Goal: Task Accomplishment & Management: Manage account settings

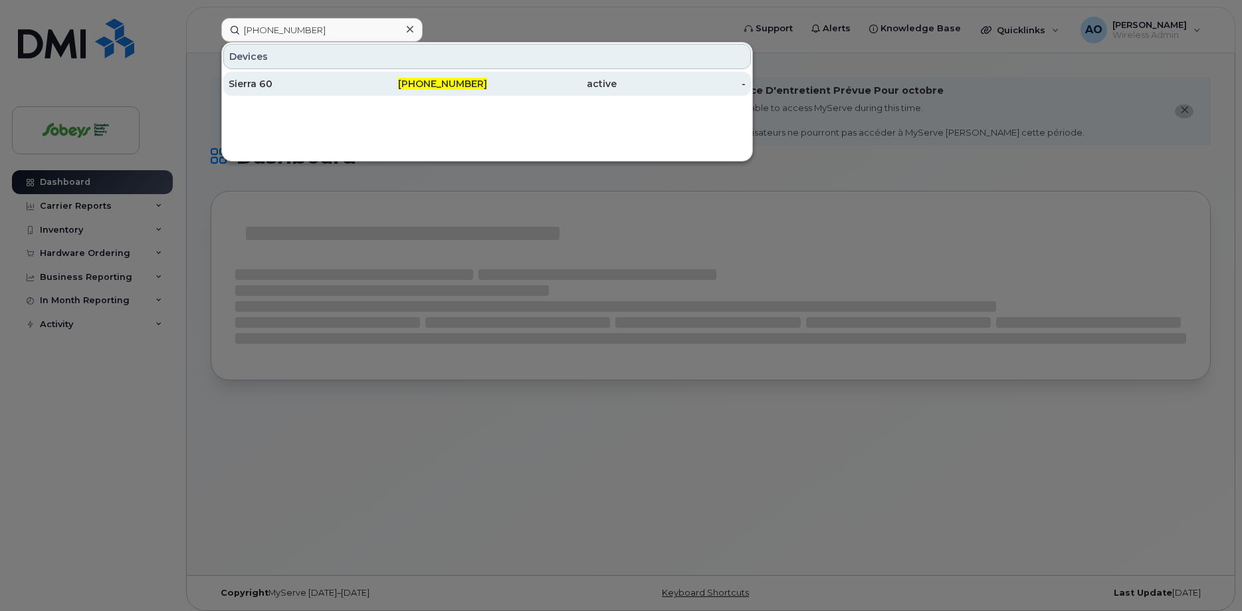
type input "[PHONE_NUMBER]"
click at [256, 82] on div "Sierra 60" at bounding box center [294, 83] width 130 height 13
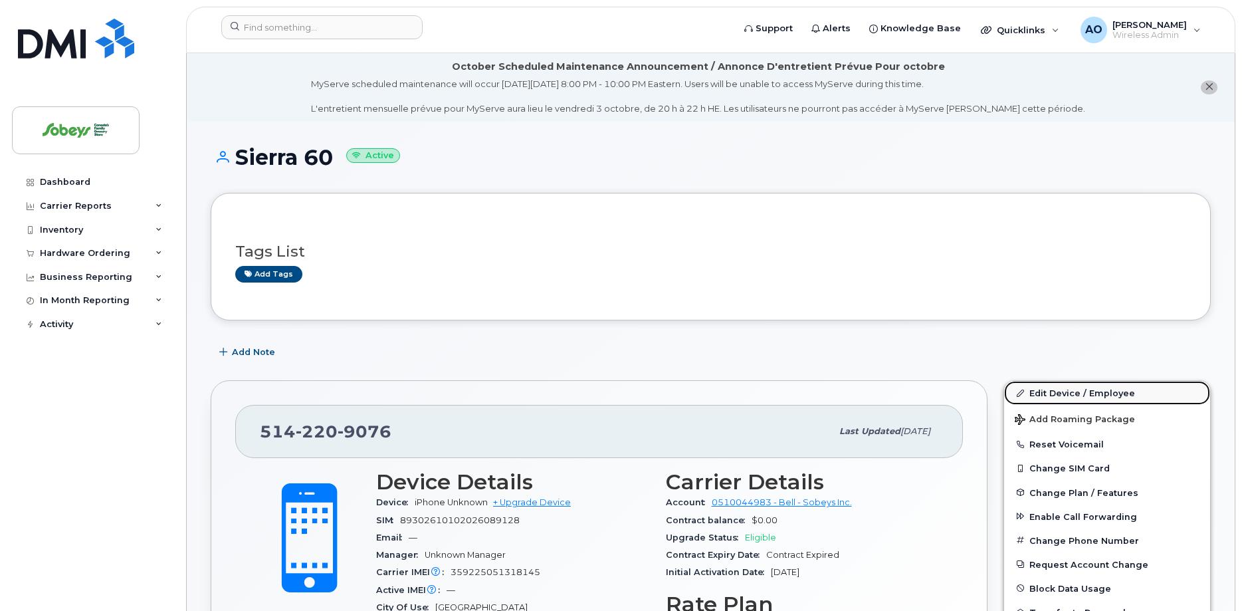
click at [1085, 393] on link "Edit Device / Employee" at bounding box center [1107, 393] width 206 height 24
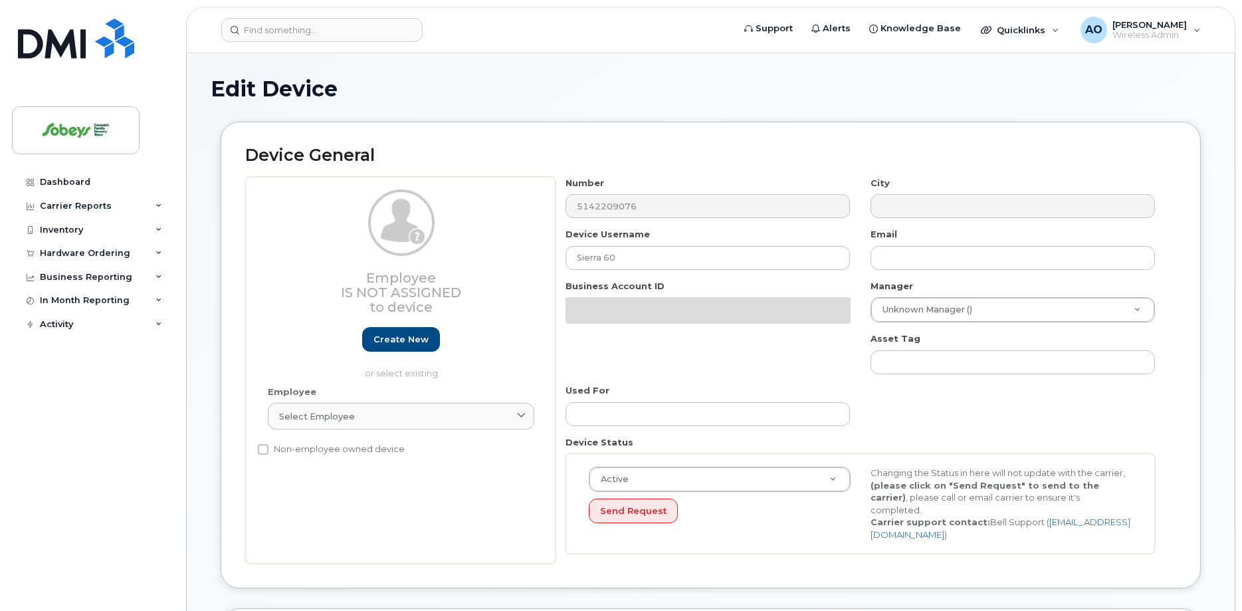
select select "17270599"
click at [643, 219] on div "Number 5142209076" at bounding box center [707, 198] width 305 height 42
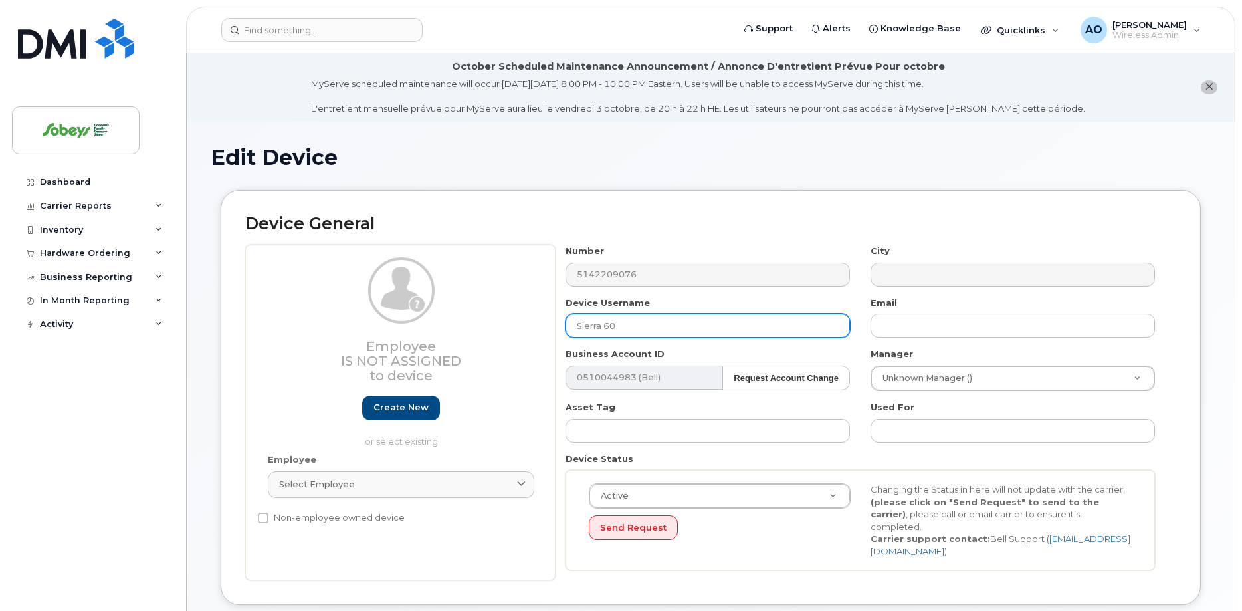
click at [649, 318] on input "Sierra 60" at bounding box center [707, 326] width 284 height 24
drag, startPoint x: 597, startPoint y: 322, endPoint x: 509, endPoint y: 315, distance: 88.7
click at [565, 315] on input "Sierra 60" at bounding box center [707, 326] width 284 height 24
paste input "8376"
type input "8376 IGA"
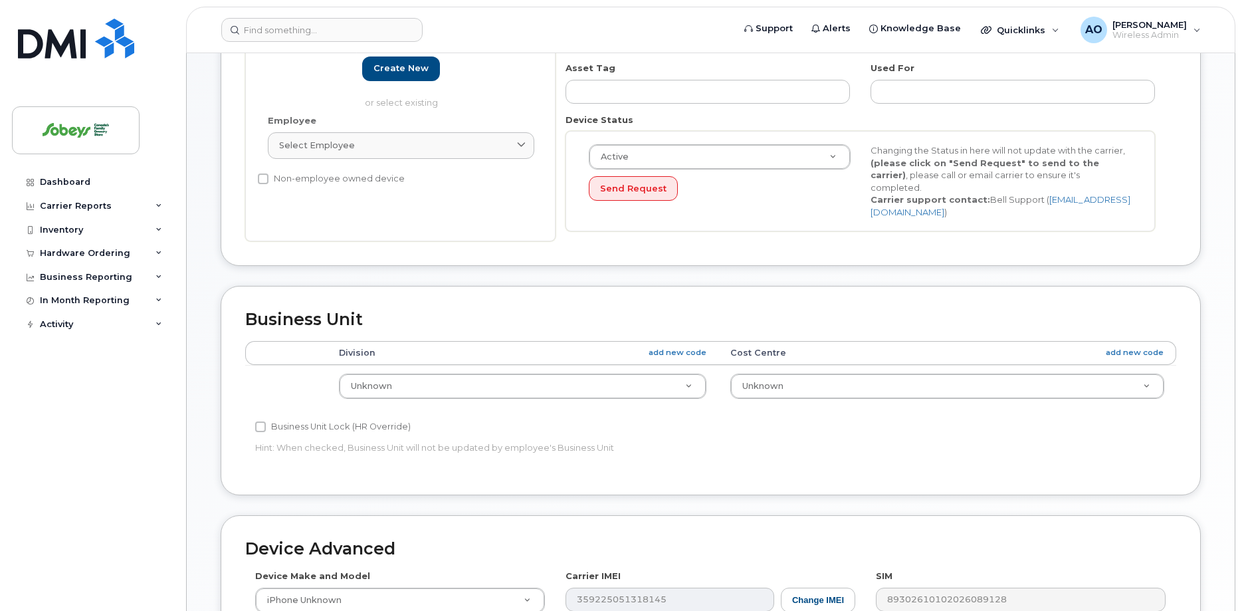
scroll to position [627, 0]
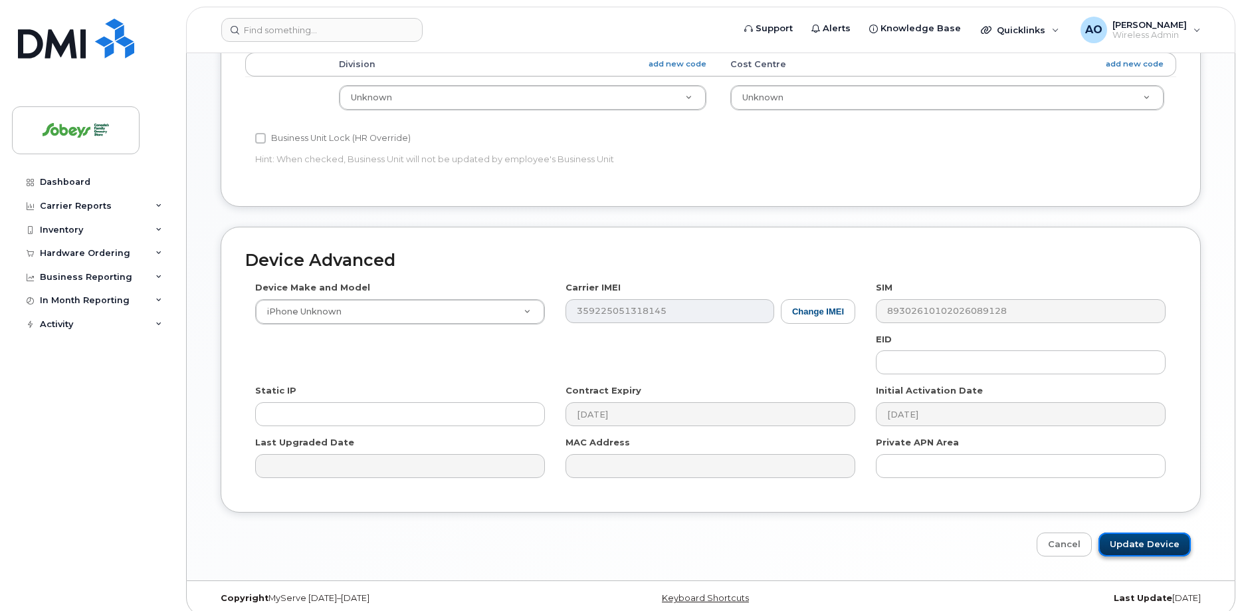
click at [1153, 533] on input "Update Device" at bounding box center [1144, 544] width 92 height 25
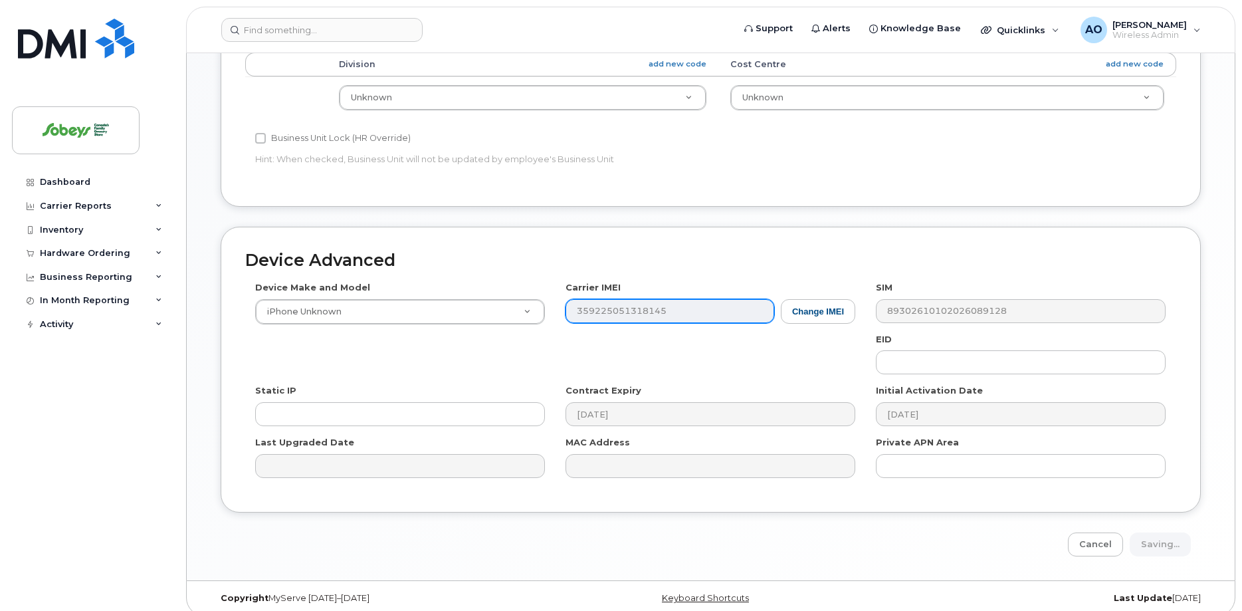
type input "Saving..."
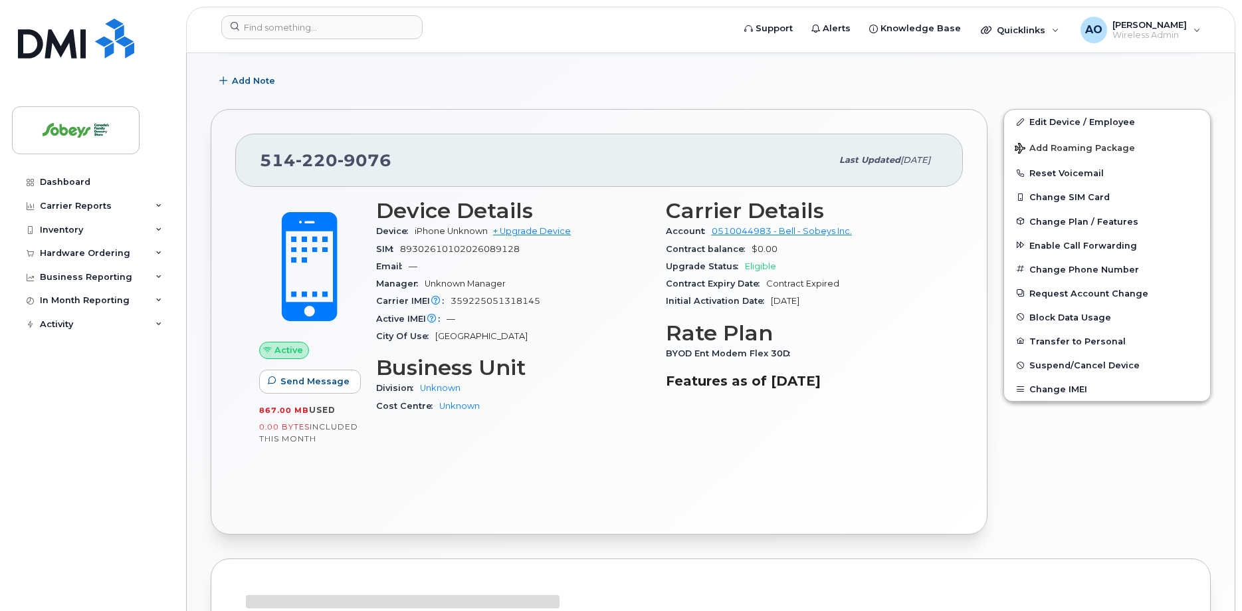
scroll to position [259, 0]
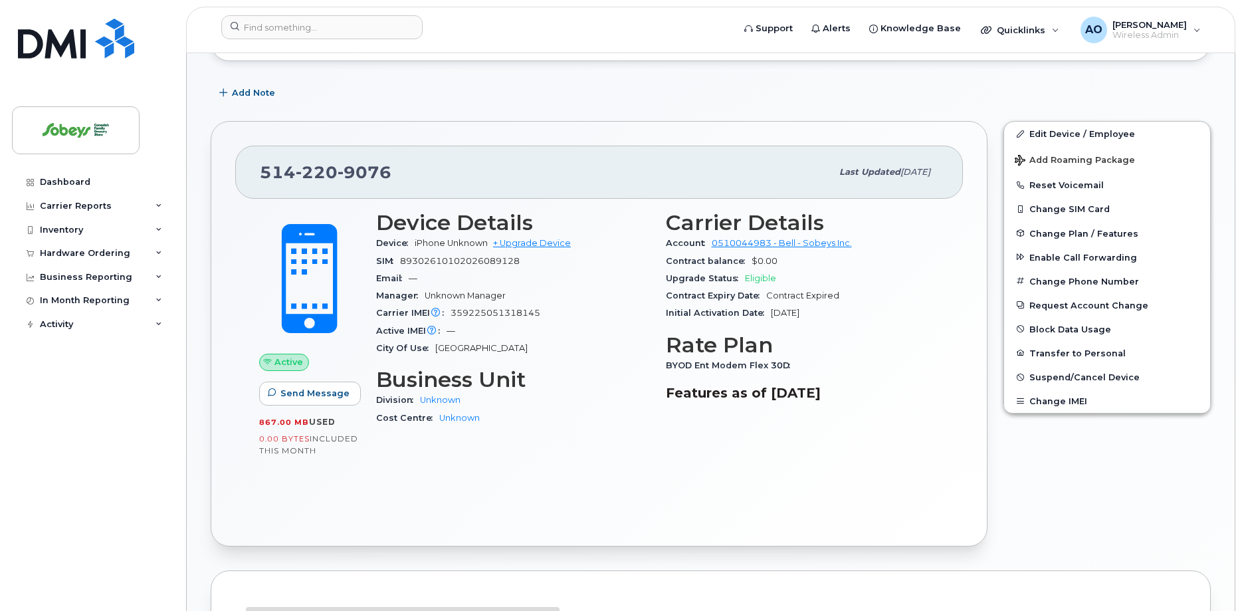
click at [473, 266] on div "SIM 89302610102026089128" at bounding box center [513, 260] width 274 height 17
click at [478, 262] on span "89302610102026089128" at bounding box center [460, 261] width 120 height 10
copy div "89302610102026089128"
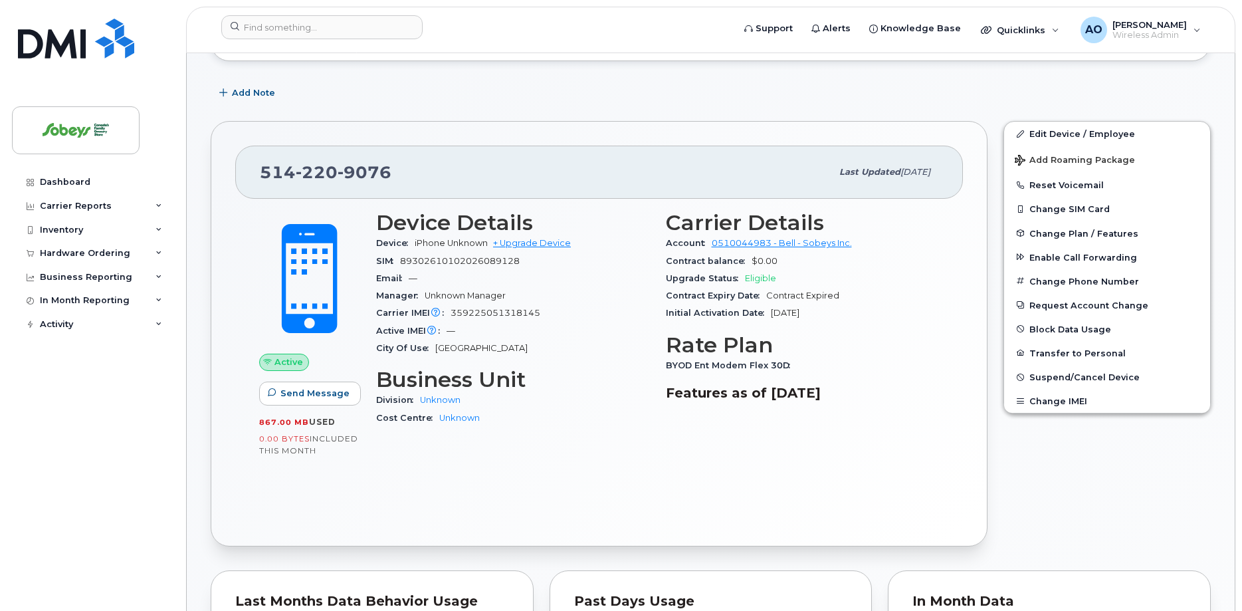
click at [516, 310] on span "359225051318145" at bounding box center [495, 313] width 90 height 10
copy span "359225051318145"
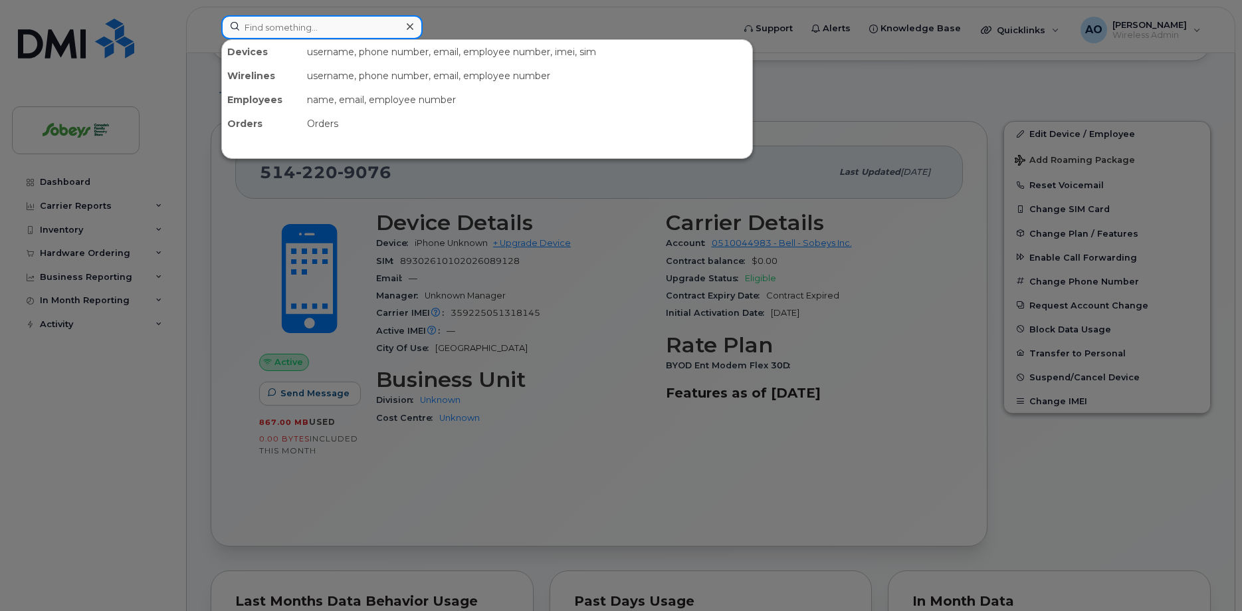
click at [348, 29] on input at bounding box center [321, 27] width 201 height 24
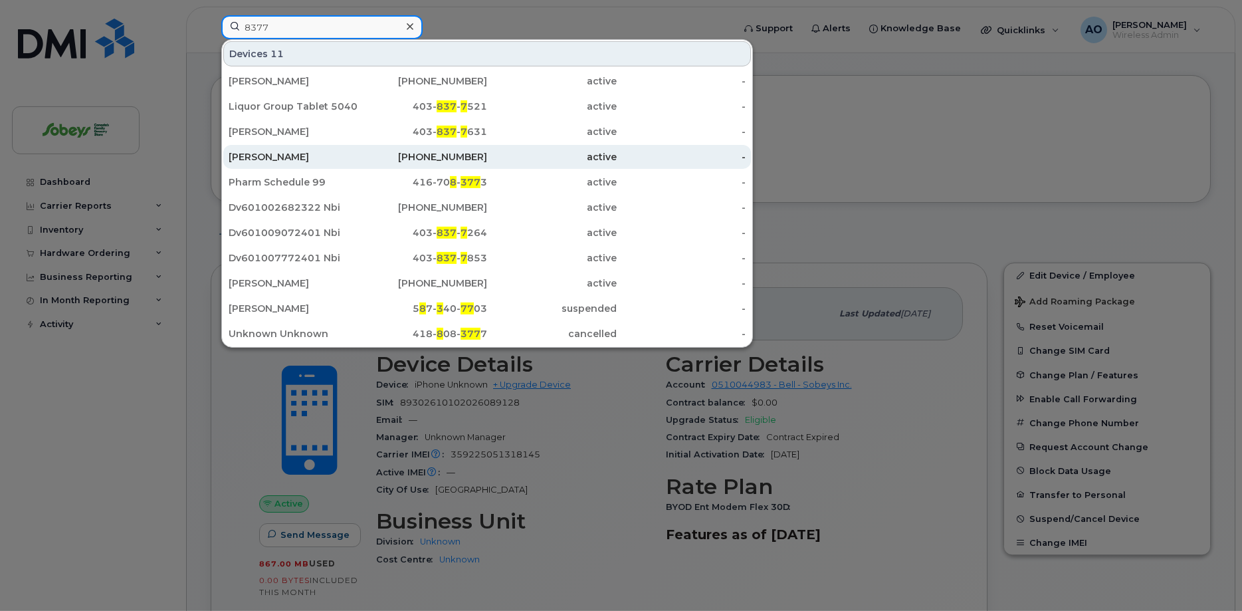
scroll to position [56, 0]
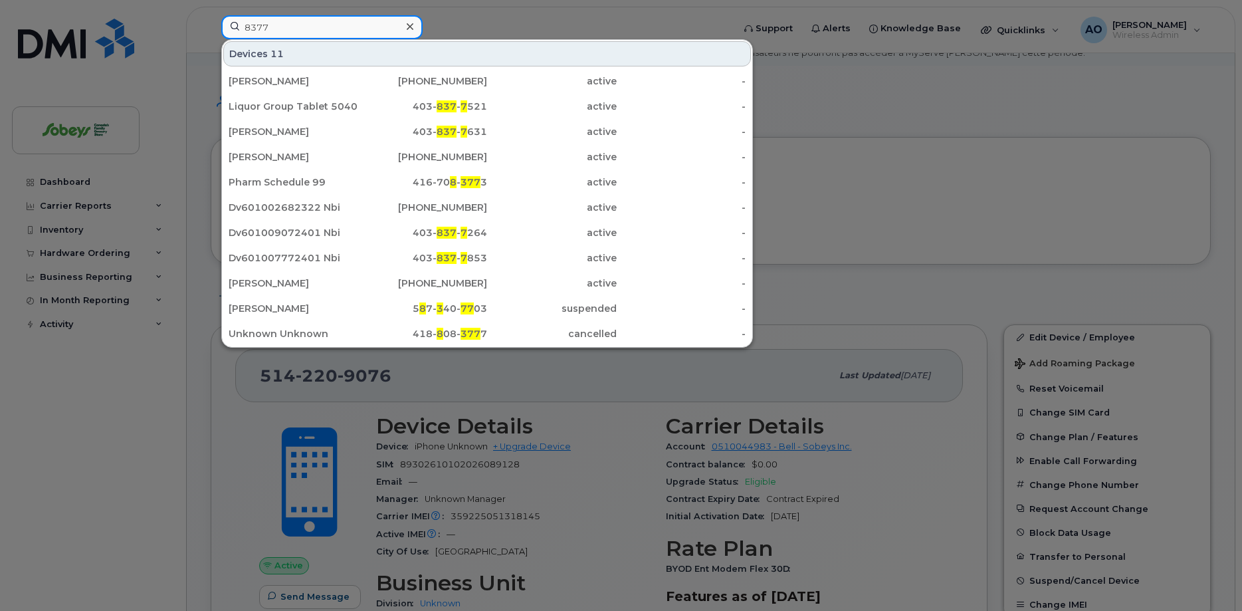
type input "8377"
click at [415, 25] on div at bounding box center [409, 26] width 19 height 19
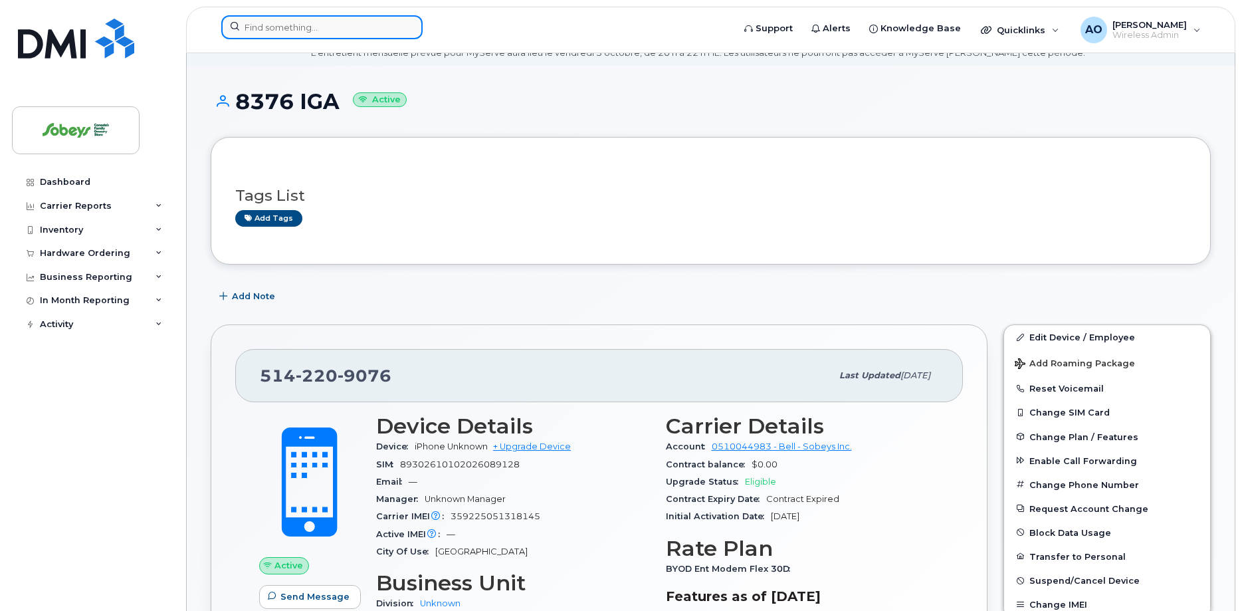
click at [325, 22] on input at bounding box center [321, 27] width 201 height 24
paste input "438-336-8381"
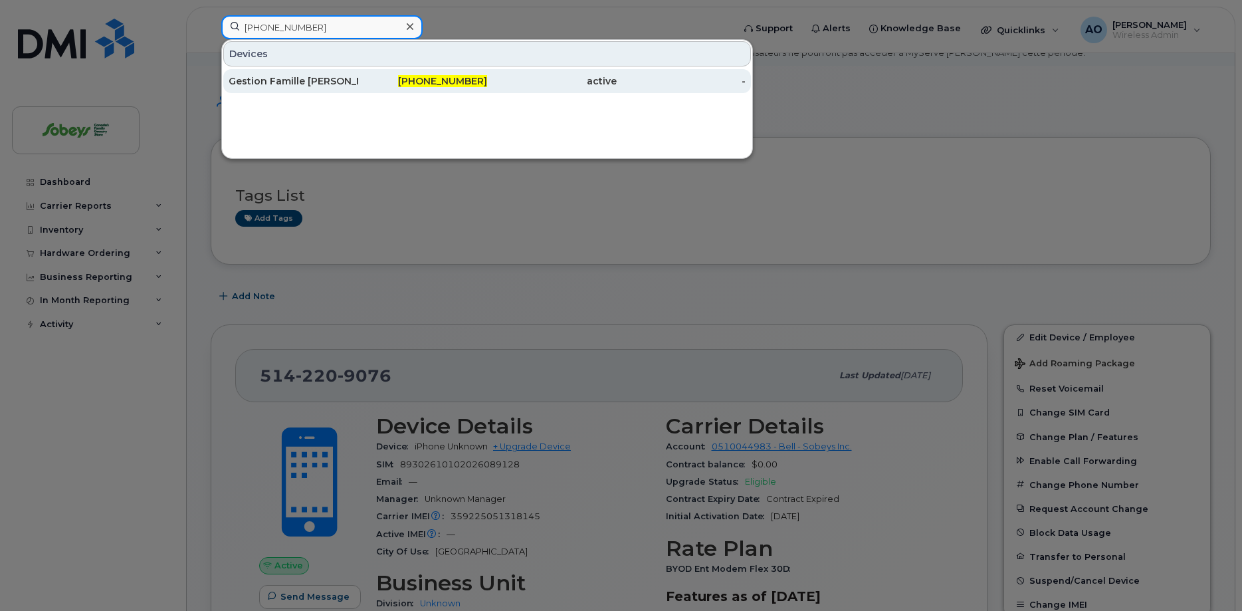
type input "438-336-8381"
click at [310, 84] on div "Gestion Famille Déziel Inc Iga Extra" at bounding box center [294, 80] width 130 height 13
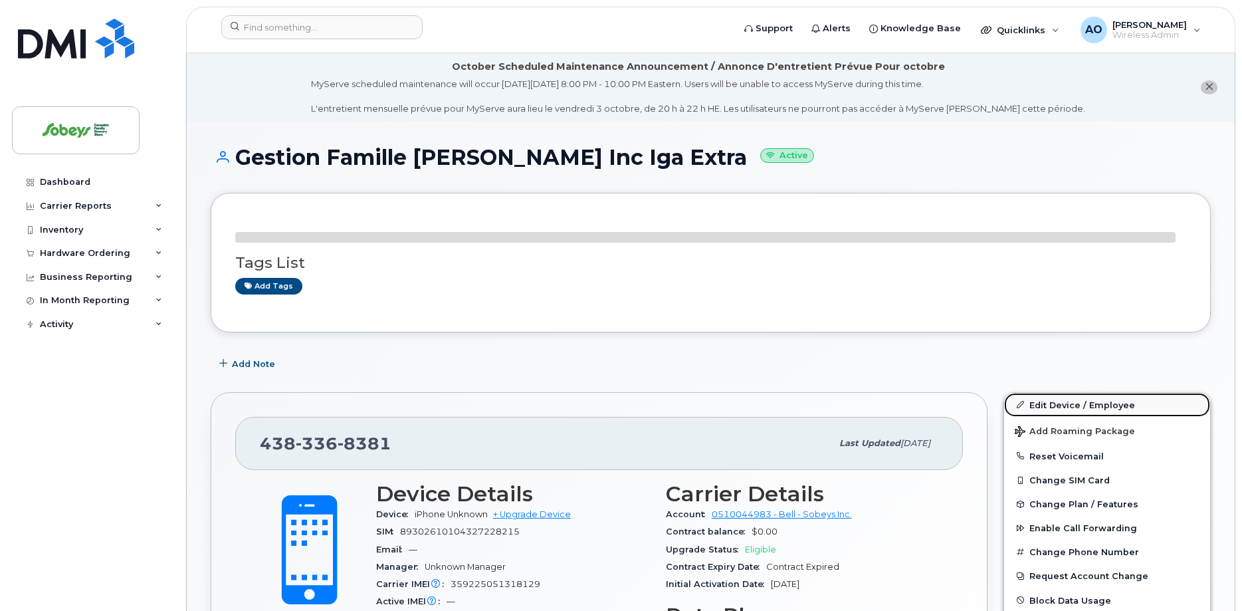
click at [1113, 406] on link "Edit Device / Employee" at bounding box center [1107, 405] width 206 height 24
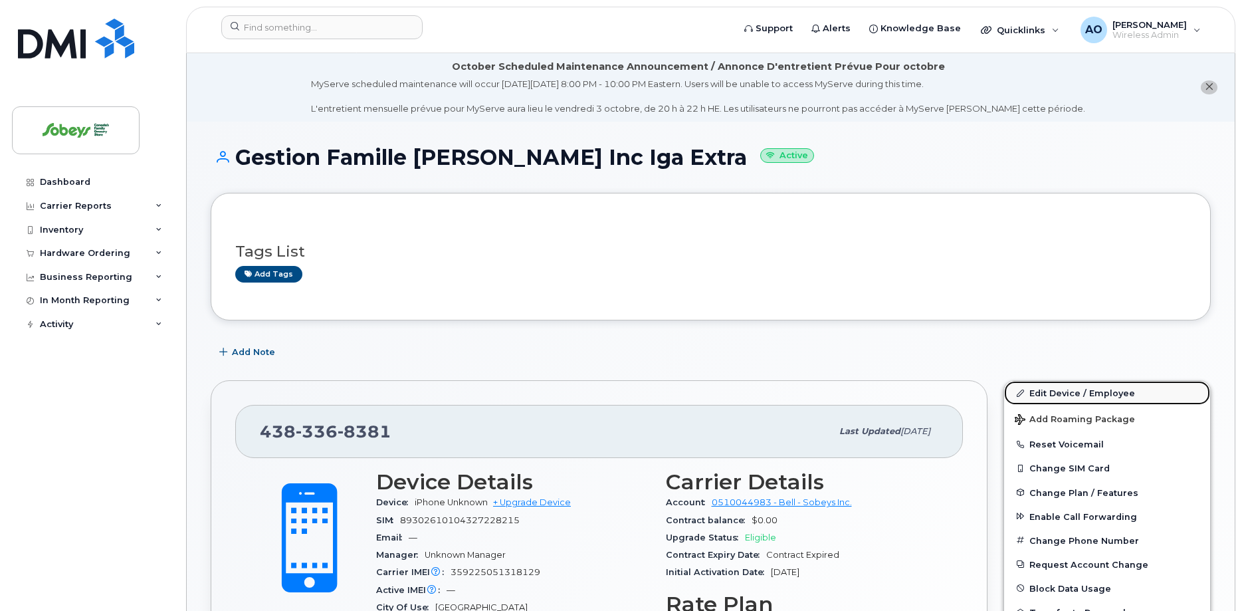
click at [1064, 391] on link "Edit Device / Employee" at bounding box center [1107, 393] width 206 height 24
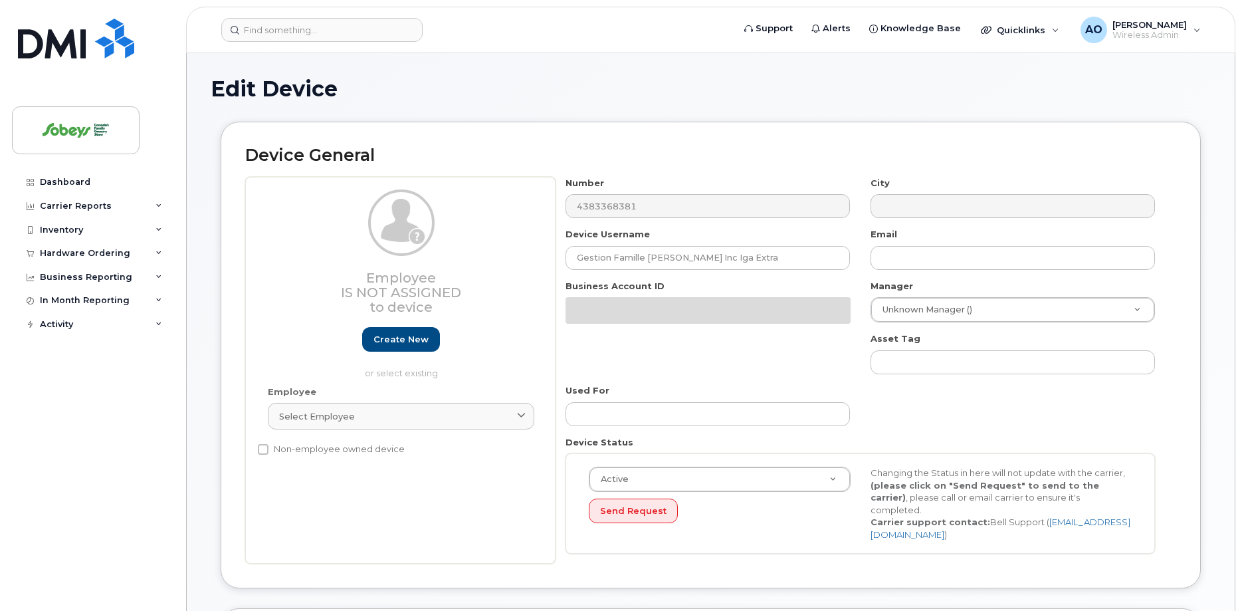
select select "17270599"
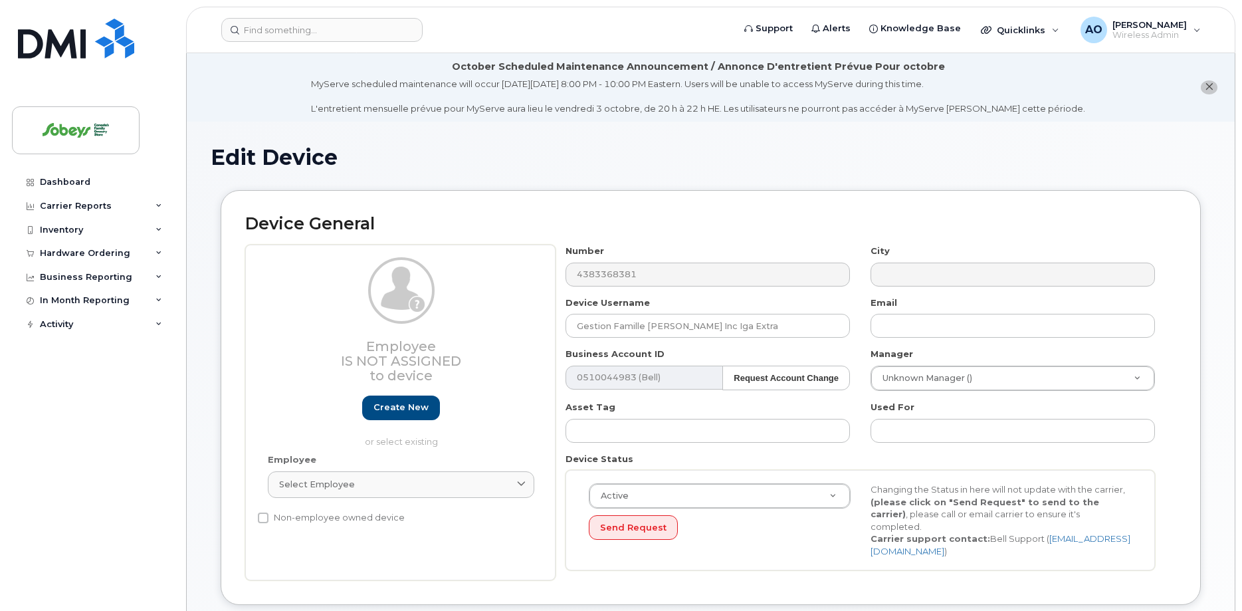
click at [664, 262] on div "Number 4383368381" at bounding box center [707, 265] width 305 height 42
click at [659, 314] on input "Gestion Famille Déziel Inc Iga Extra" at bounding box center [707, 326] width 284 height 24
click at [660, 314] on input "Gestion Famille Déziel Inc Iga Extra" at bounding box center [707, 326] width 284 height 24
click at [684, 326] on input "Gestion Famille Déziel Inc Iga Extra" at bounding box center [707, 326] width 284 height 24
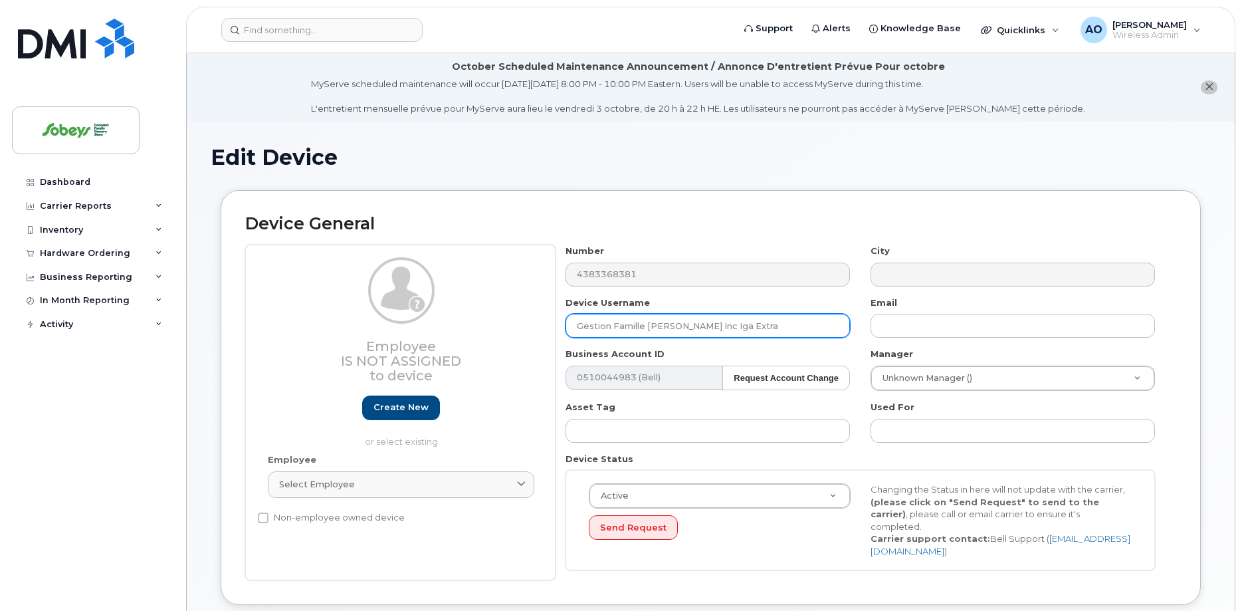
click at [684, 326] on input "Gestion Famille Déziel Inc Iga Extra" at bounding box center [707, 326] width 284 height 24
click at [685, 326] on input "Gestion Famille Déziel Inc Iga Extra" at bounding box center [707, 326] width 284 height 24
type input "8377 IGA Extra"
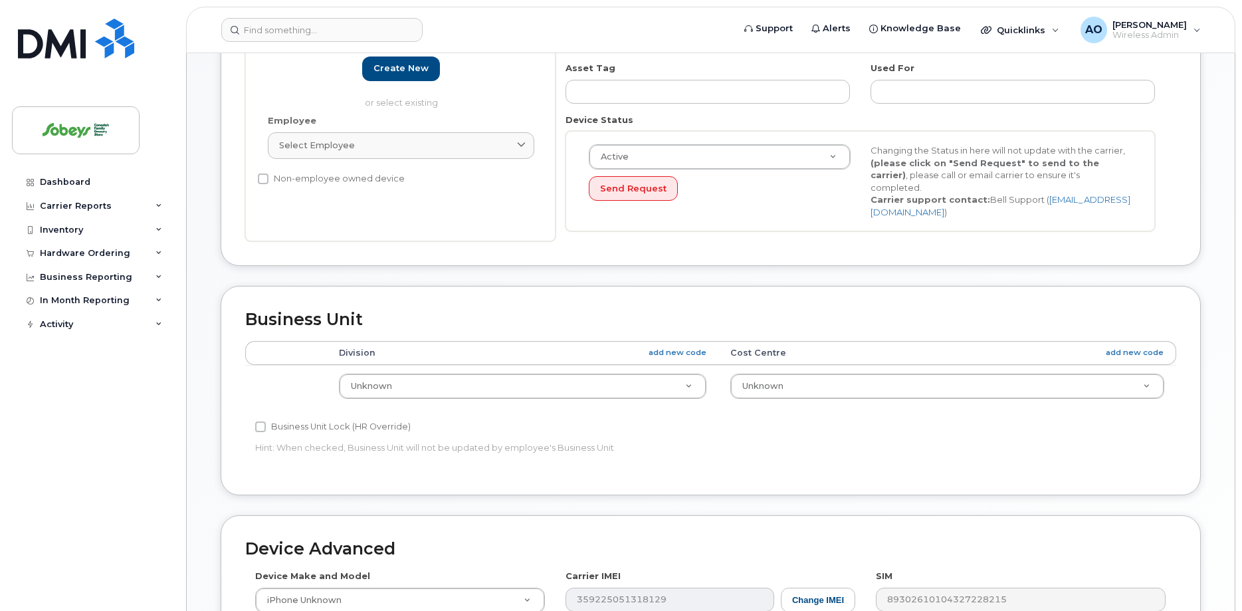
scroll to position [610, 0]
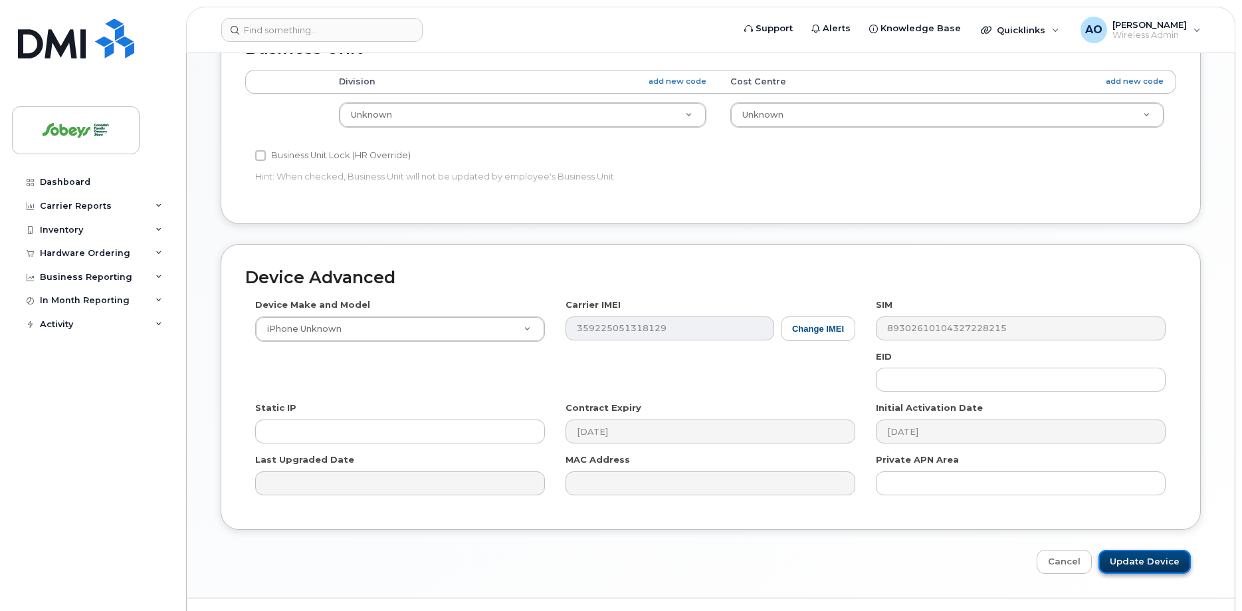
click at [1151, 549] on input "Update Device" at bounding box center [1144, 561] width 92 height 25
type input "Saving..."
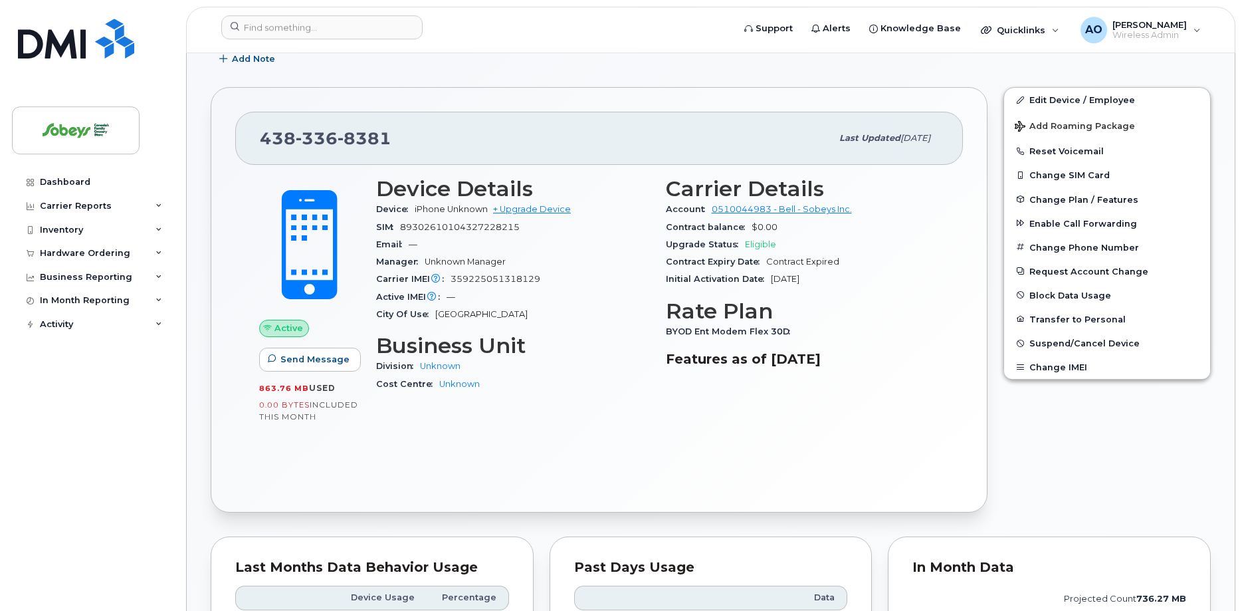
scroll to position [339, 0]
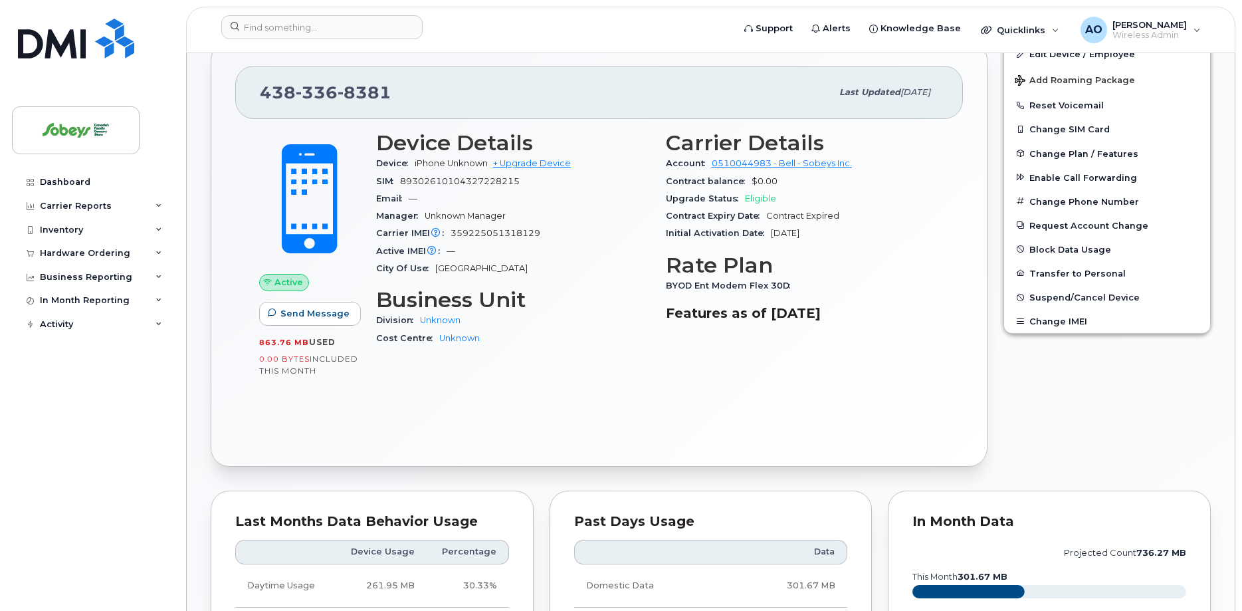
click at [472, 179] on span "89302610104327228215" at bounding box center [460, 181] width 120 height 10
copy div "89302610104327228215"
click at [323, 32] on input at bounding box center [321, 27] width 201 height 24
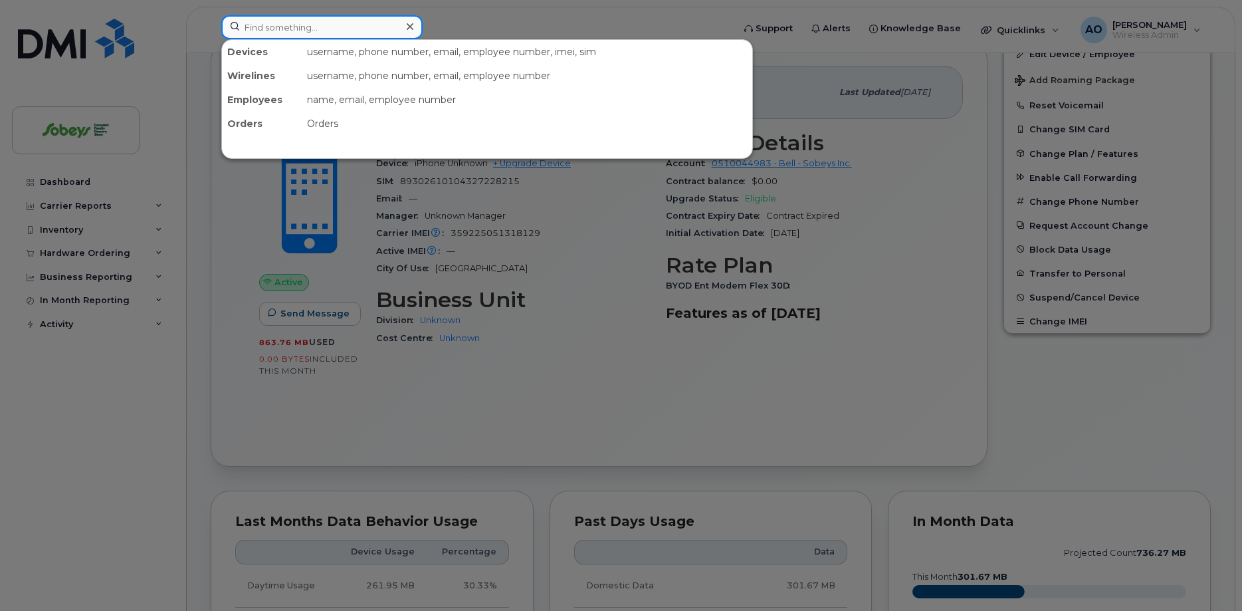
paste input "514-231-3592"
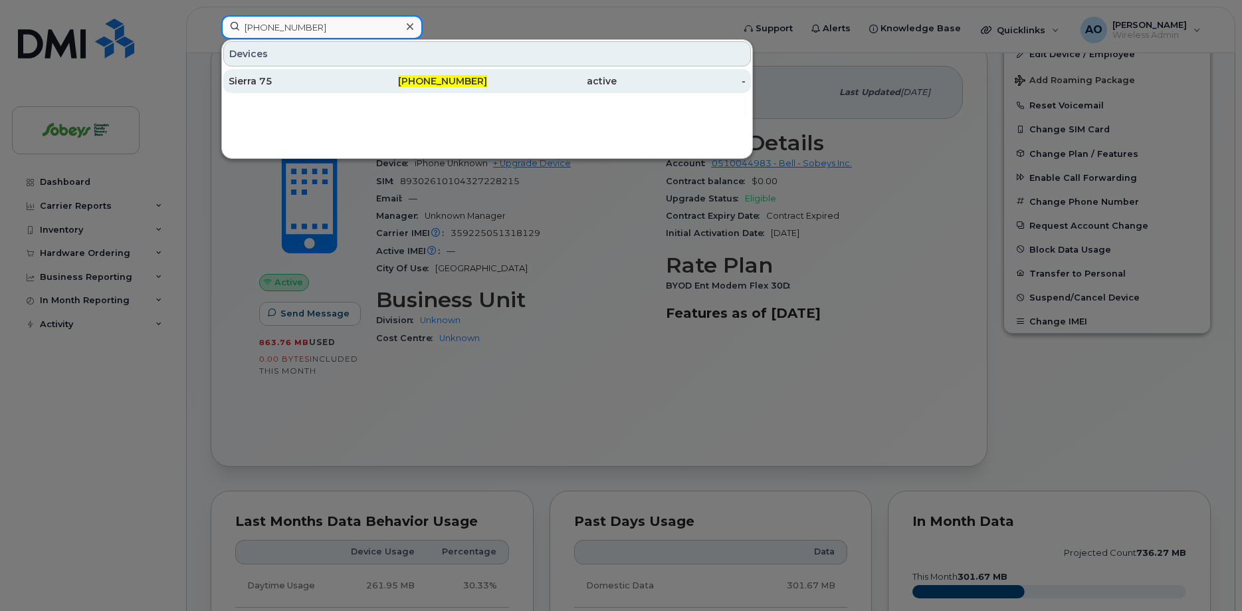
type input "514-231-3592"
click at [277, 77] on div "Sierra 75" at bounding box center [294, 80] width 130 height 13
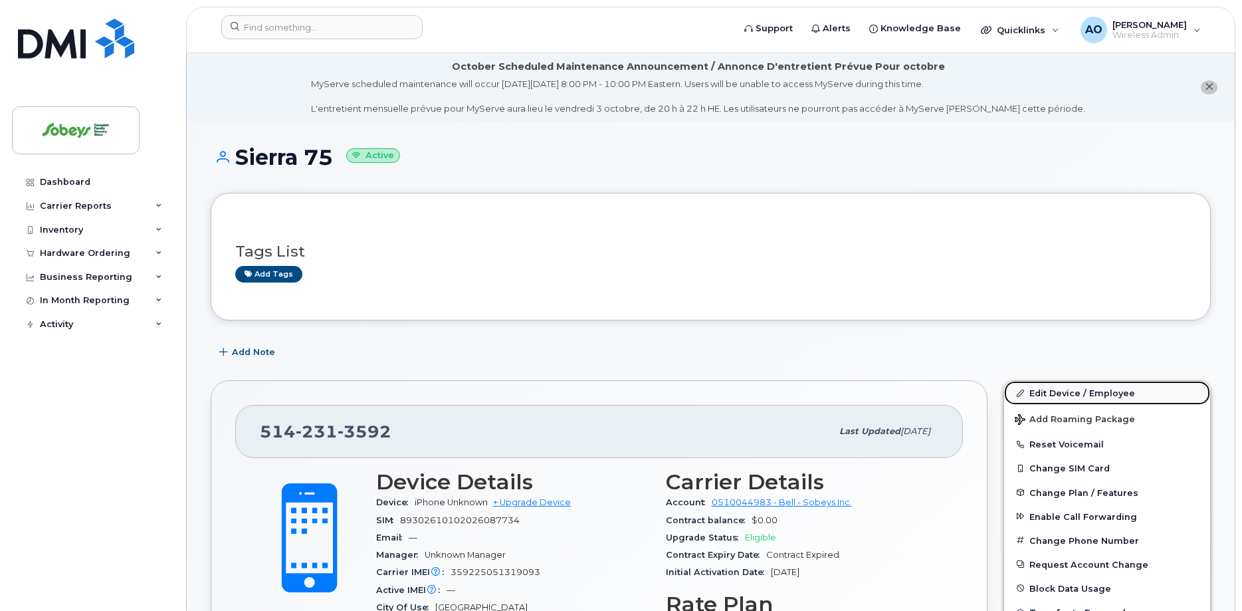
click at [1082, 386] on link "Edit Device / Employee" at bounding box center [1107, 393] width 206 height 24
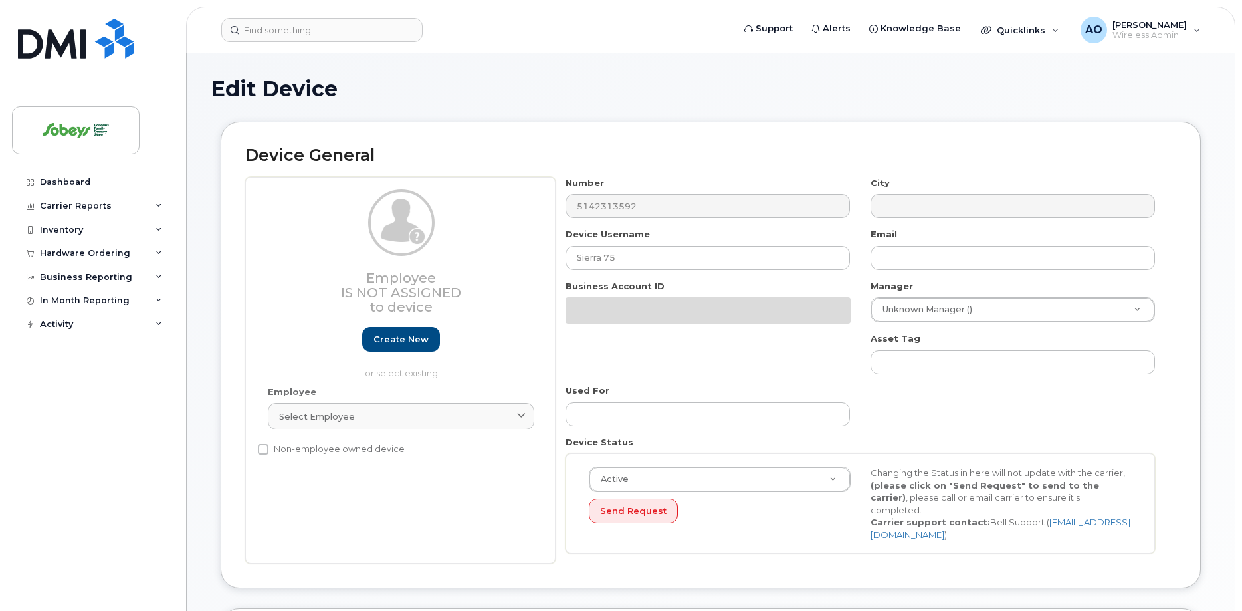
select select "17270599"
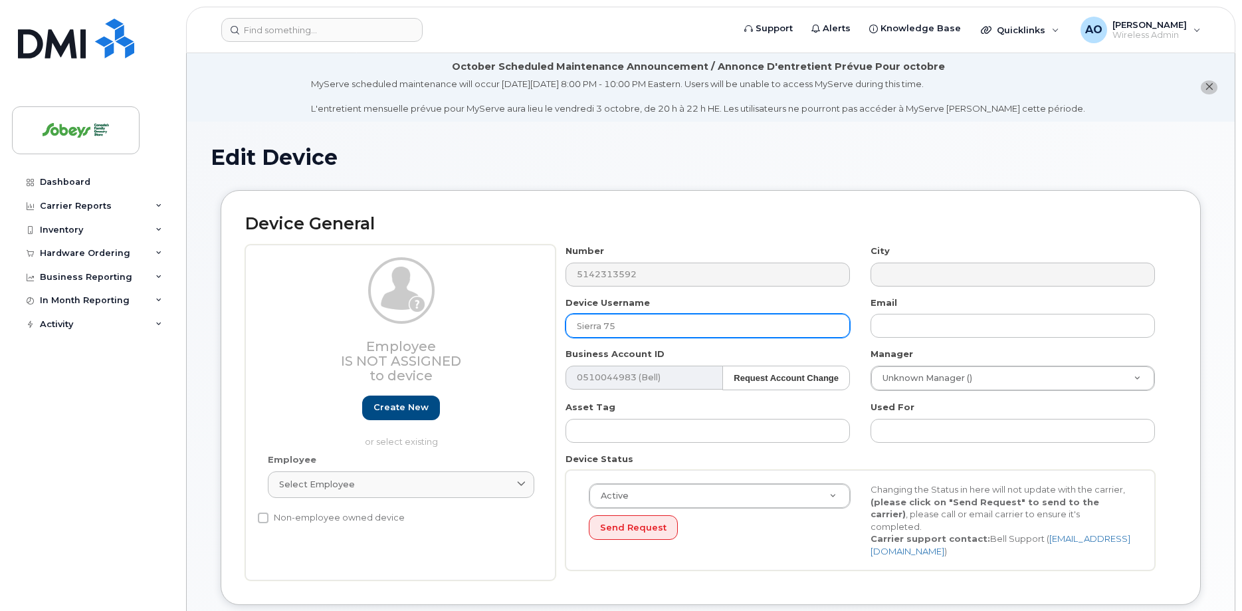
click at [624, 324] on input "Sierra 75" at bounding box center [707, 326] width 284 height 24
drag, startPoint x: 634, startPoint y: 325, endPoint x: 530, endPoint y: 309, distance: 105.5
click at [565, 314] on input "Sierra 75" at bounding box center [707, 326] width 284 height 24
paste input "8378"
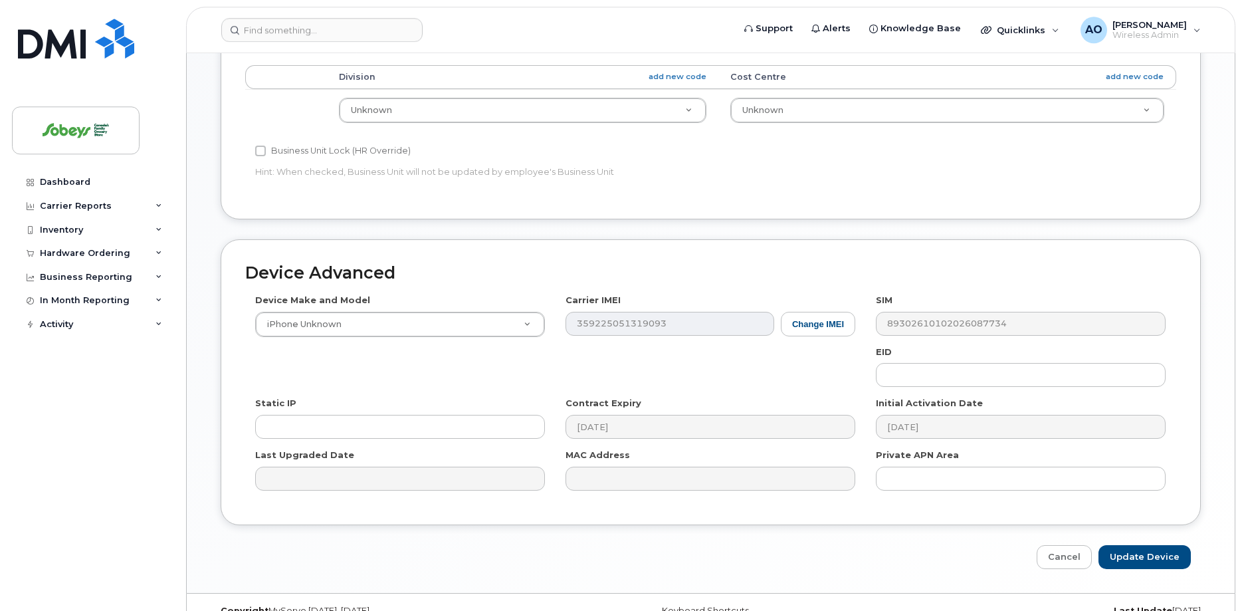
scroll to position [627, 0]
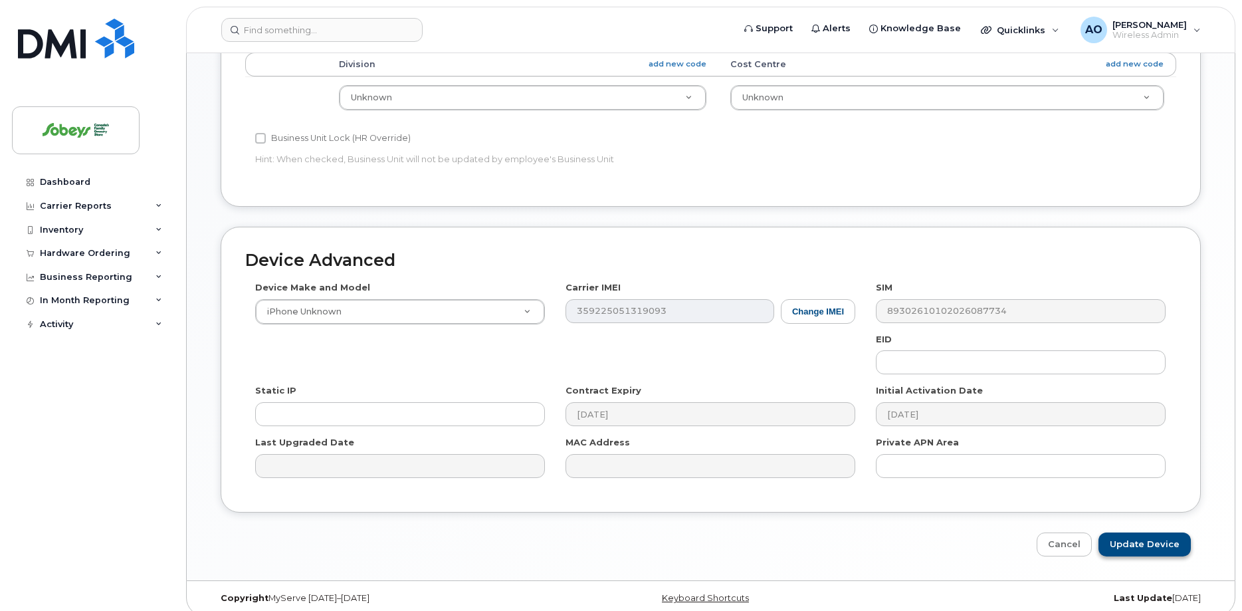
type input "8378 IGA Extra"
click at [1153, 532] on input "Update Device" at bounding box center [1144, 544] width 92 height 25
type input "Saving..."
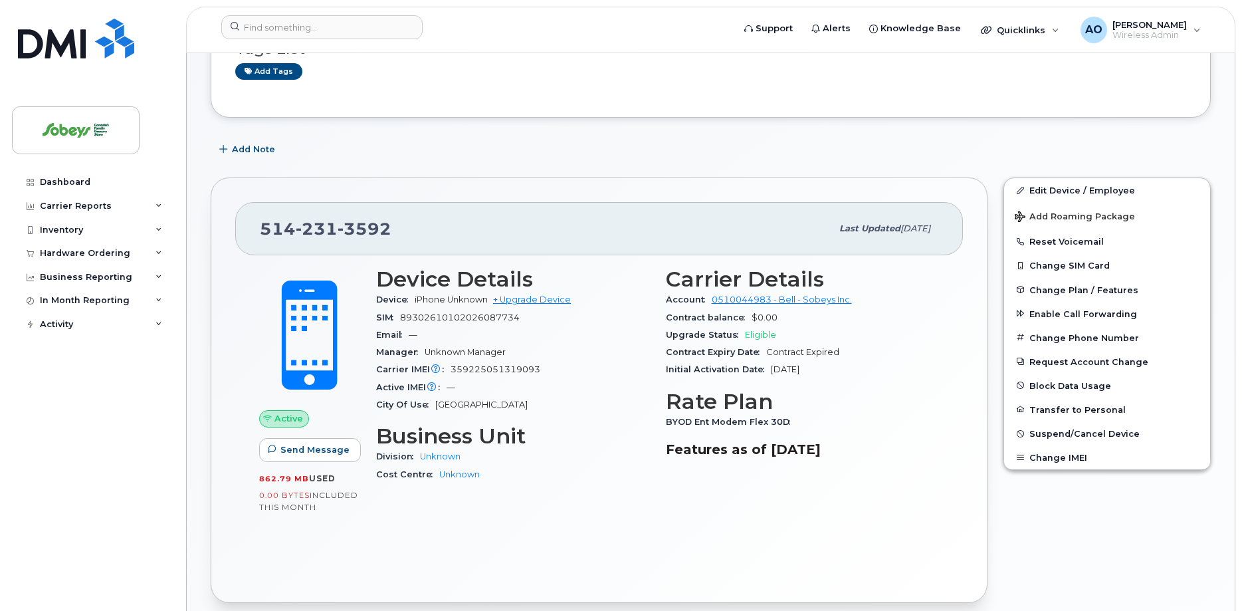
scroll to position [203, 0]
click at [475, 314] on span "89302610102026087734" at bounding box center [460, 317] width 120 height 10
copy div "89302610102026087734"
